Goal: Register for event/course

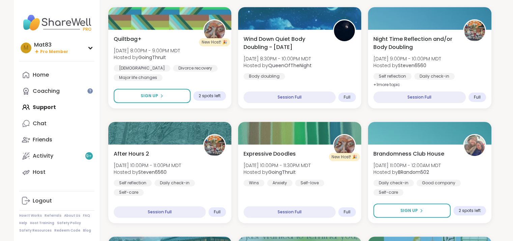
scroll to position [463, 0]
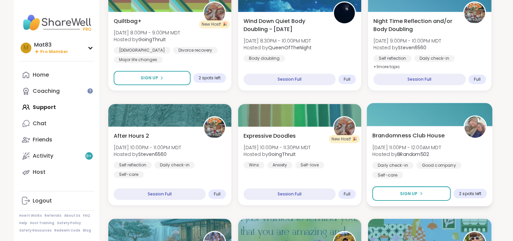
click at [401, 146] on span "[DATE] 11:00PM - 12:00AM MDT" at bounding box center [407, 147] width 69 height 7
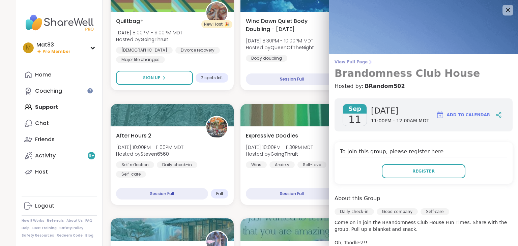
click at [351, 62] on span "View Full Page" at bounding box center [424, 61] width 178 height 5
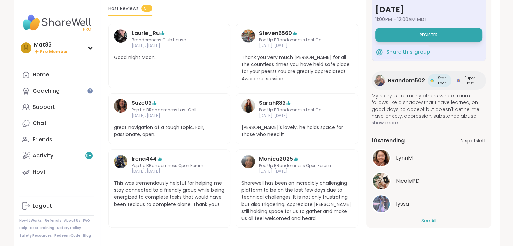
scroll to position [25, 0]
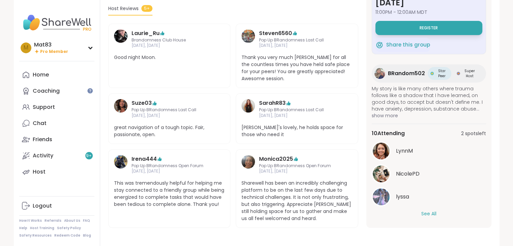
click at [426, 212] on button "See All" at bounding box center [429, 214] width 15 height 7
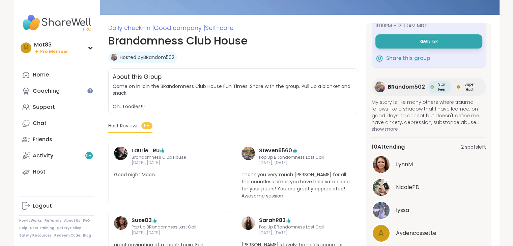
scroll to position [74, 0]
click at [409, 46] on button "Register" at bounding box center [429, 41] width 107 height 14
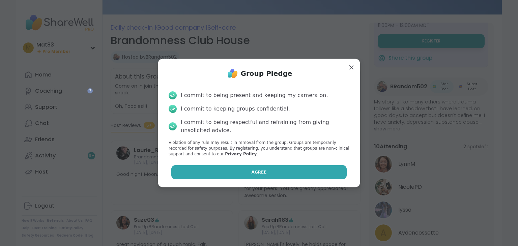
click at [252, 172] on span "Agree" at bounding box center [259, 172] width 15 height 6
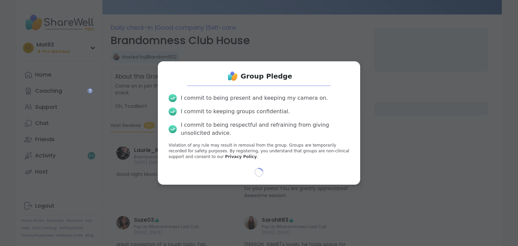
select select "**"
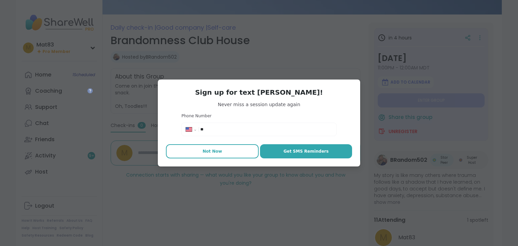
click at [227, 154] on button "Not Now" at bounding box center [212, 151] width 93 height 14
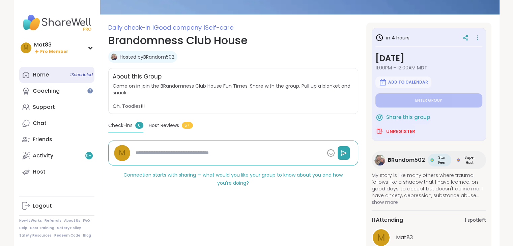
click at [38, 77] on div "Home 1 Scheduled" at bounding box center [41, 74] width 16 height 7
type textarea "*"
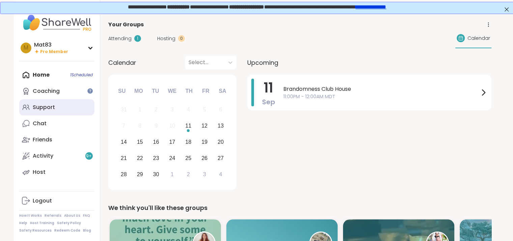
click at [30, 106] on icon at bounding box center [26, 107] width 8 height 8
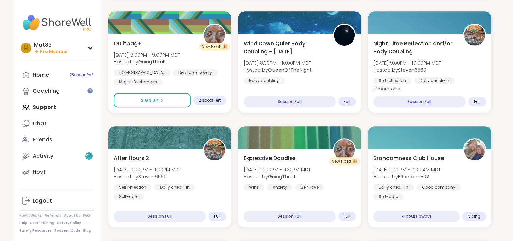
scroll to position [442, 0]
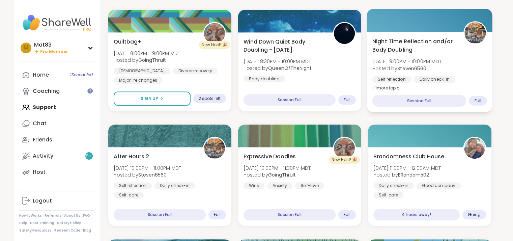
click at [445, 87] on div "Night Time Reflection and/or Body Doubling [DATE] 9:00PM - 10:00PM MDT Hosted b…" at bounding box center [430, 72] width 126 height 80
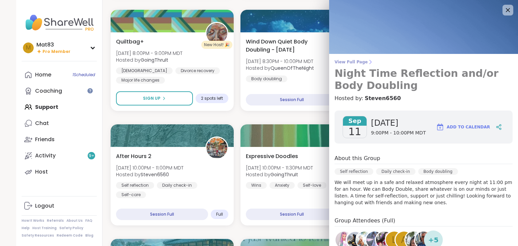
click at [344, 60] on span "View Full Page" at bounding box center [424, 61] width 178 height 5
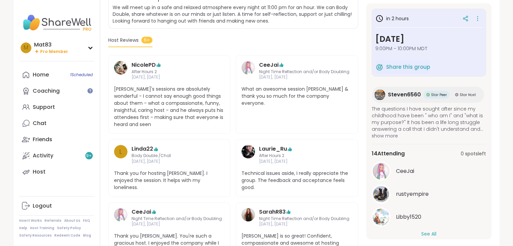
scroll to position [160, 0]
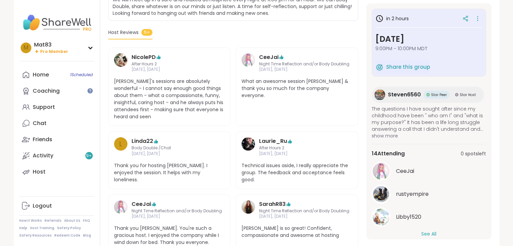
click at [428, 235] on button "See All" at bounding box center [429, 234] width 15 height 7
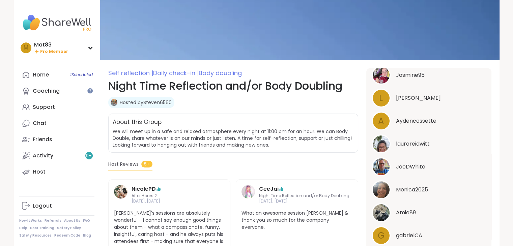
scroll to position [0, 0]
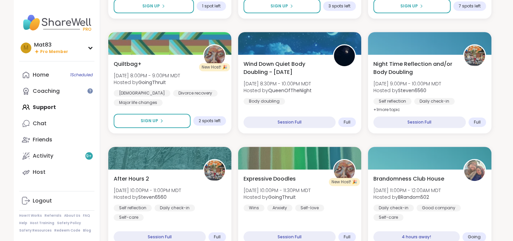
scroll to position [422, 0]
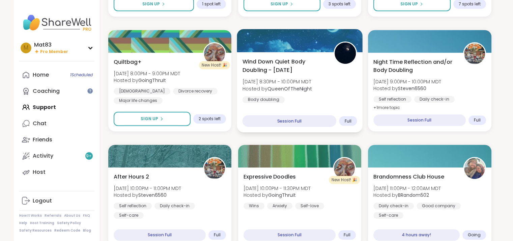
click at [292, 77] on div "Wind Down Quiet Body Doubling - [DATE] [DATE] 8:30PM - 10:00PM MDT Hosted by Qu…" at bounding box center [299, 80] width 115 height 46
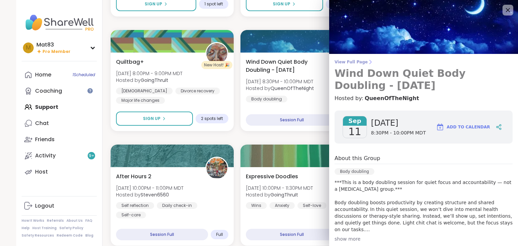
click at [354, 63] on span "View Full Page" at bounding box center [424, 61] width 178 height 5
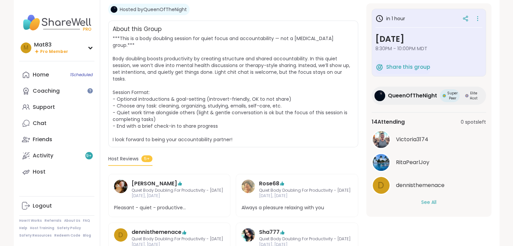
scroll to position [123, 0]
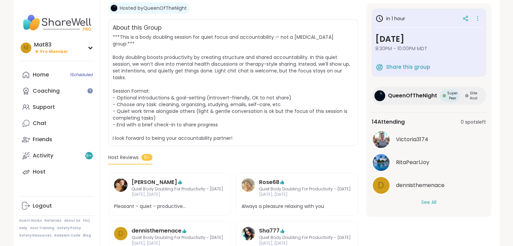
click at [429, 200] on button "See All" at bounding box center [429, 202] width 15 height 7
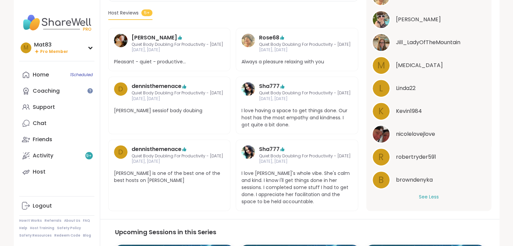
scroll to position [269, 0]
